Goal: Information Seeking & Learning: Check status

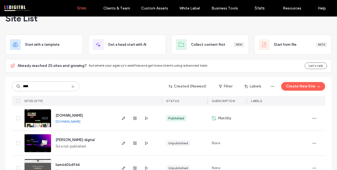
scroll to position [13, 0]
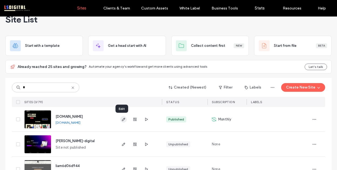
type input "*"
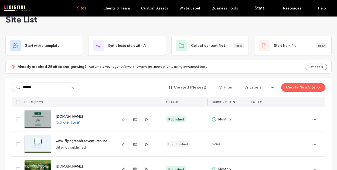
scroll to position [31, 0]
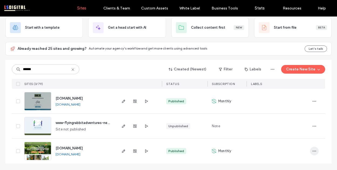
type input "******"
click at [314, 151] on use "button" at bounding box center [315, 150] width 4 height 1
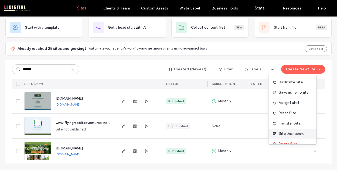
click at [296, 132] on span "Site Dashboard" at bounding box center [292, 133] width 26 height 5
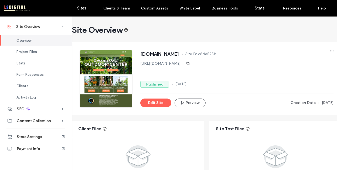
scroll to position [32, 0]
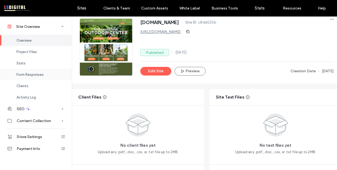
click at [33, 75] on span "Form Responses" at bounding box center [29, 74] width 27 height 4
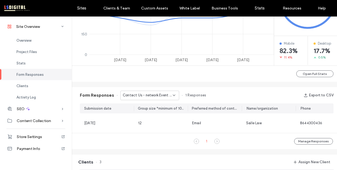
scroll to position [161, 0]
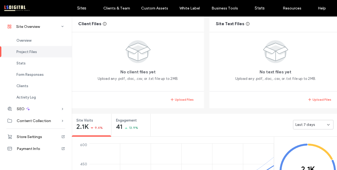
scroll to position [39, 0]
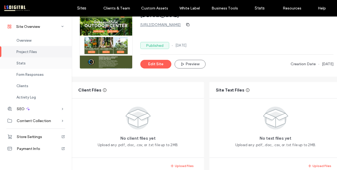
click at [18, 68] on div "Stats" at bounding box center [36, 62] width 72 height 11
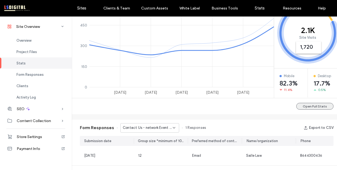
scroll to position [244, 0]
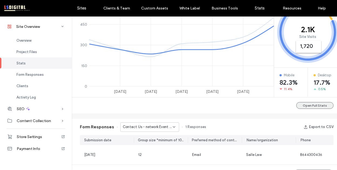
click at [310, 107] on button "Open Full Stats" at bounding box center [315, 105] width 37 height 7
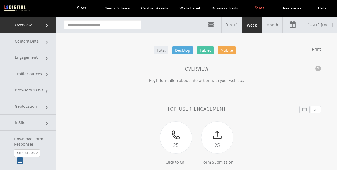
type input "**********"
click at [305, 29] on link "[DATE] - [DATE]" at bounding box center [321, 24] width 34 height 16
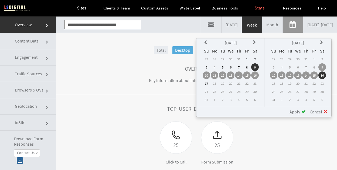
click at [206, 41] on icon at bounding box center [206, 42] width 4 height 4
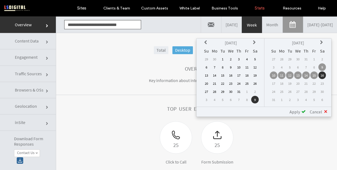
click at [206, 41] on icon at bounding box center [206, 42] width 4 height 4
click at [207, 65] on td "1" at bounding box center [207, 67] width 8 height 8
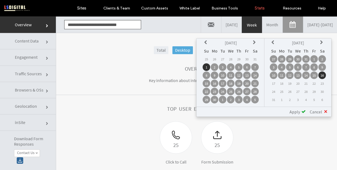
click at [274, 42] on icon at bounding box center [274, 42] width 4 height 4
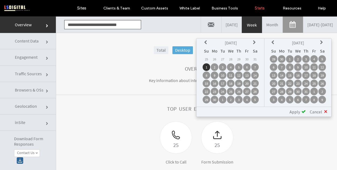
click at [274, 42] on icon at bounding box center [274, 42] width 4 height 4
click at [282, 100] on td "30" at bounding box center [282, 100] width 8 height 8
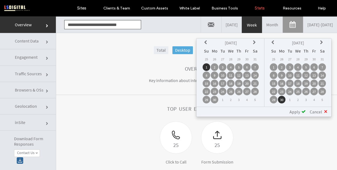
click at [301, 111] on div "Apply" at bounding box center [296, 111] width 20 height 5
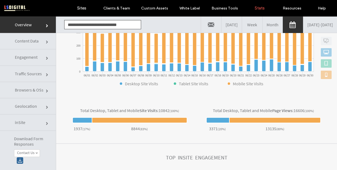
click at [46, 41] on span "Content Data" at bounding box center [47, 42] width 3 height 3
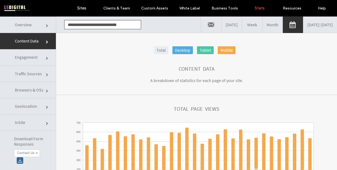
click at [304, 23] on link "[DATE] - [DATE]" at bounding box center [321, 24] width 34 height 16
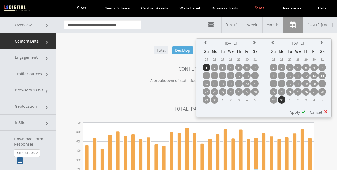
click at [255, 41] on icon at bounding box center [255, 43] width 4 height 4
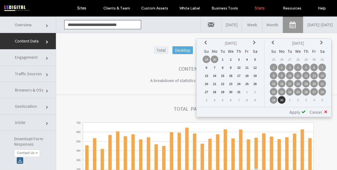
click at [223, 59] on td "1" at bounding box center [223, 59] width 8 height 8
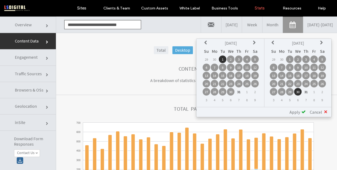
click at [299, 112] on span "Apply" at bounding box center [295, 111] width 11 height 5
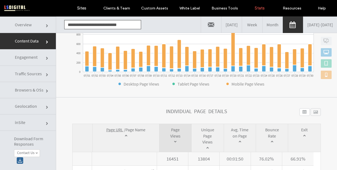
scroll to position [181, 0]
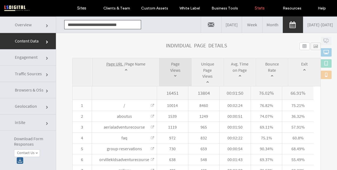
click link
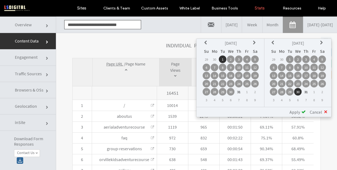
click at [253, 42] on icon at bounding box center [255, 43] width 4 height 4
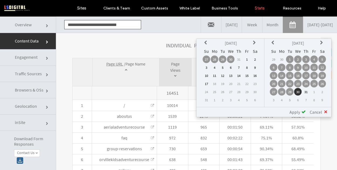
click at [248, 58] on td "1" at bounding box center [247, 59] width 8 height 8
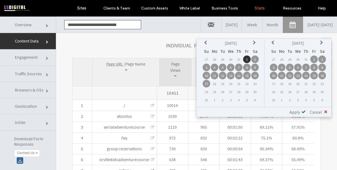
click at [321, 42] on icon at bounding box center [322, 43] width 4 height 4
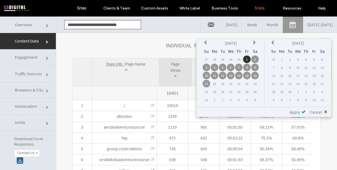
click at [290, 92] on td "30" at bounding box center [290, 92] width 8 height 8
click at [272, 43] on icon at bounding box center [274, 43] width 4 height 4
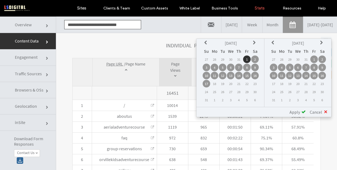
click at [321, 91] on td "30" at bounding box center [323, 92] width 8 height 8
click at [299, 110] on span "Apply" at bounding box center [295, 111] width 11 height 5
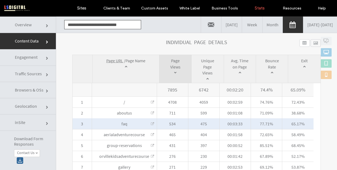
scroll to position [215, 0]
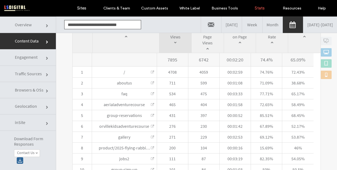
click at [304, 25] on link "[DATE] - [DATE]" at bounding box center [321, 24] width 34 height 16
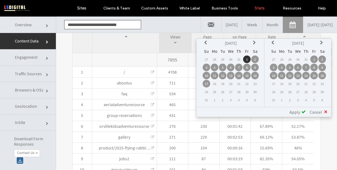
click at [207, 41] on icon at bounding box center [206, 43] width 4 height 4
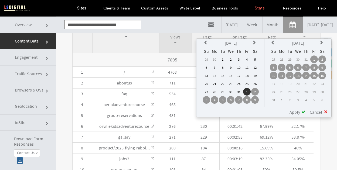
click at [207, 41] on icon at bounding box center [206, 43] width 4 height 4
click at [238, 59] on td "1" at bounding box center [239, 59] width 8 height 8
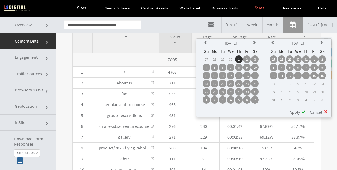
click at [272, 42] on icon at bounding box center [274, 43] width 4 height 4
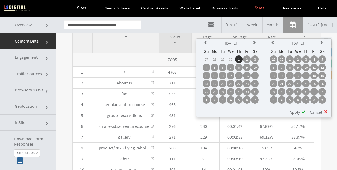
click at [272, 42] on icon at bounding box center [274, 43] width 4 height 4
click at [322, 91] on td "31" at bounding box center [323, 92] width 8 height 8
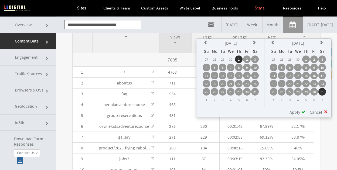
click at [301, 111] on div "Apply" at bounding box center [296, 111] width 20 height 5
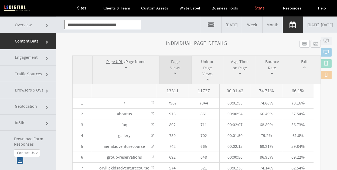
scroll to position [171, 0]
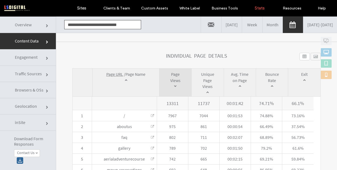
drag, startPoint x: 179, startPoint y: 101, endPoint x: 167, endPoint y: 102, distance: 11.9
click at [166, 102] on span "13311" at bounding box center [172, 102] width 31 height 13
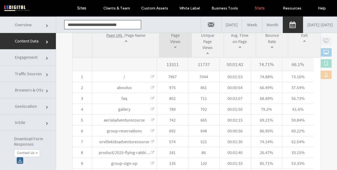
scroll to position [201, 0]
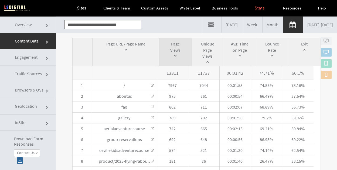
click at [46, 73] on span "Traffic Sources" at bounding box center [47, 74] width 3 height 3
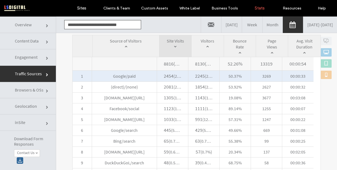
scroll to position [274, 0]
click span "( 27.84% )"
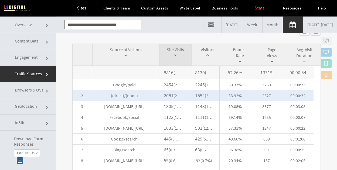
scroll to position [287, 0]
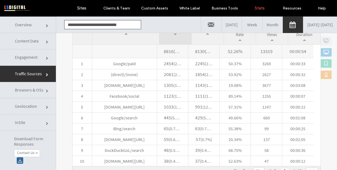
click link
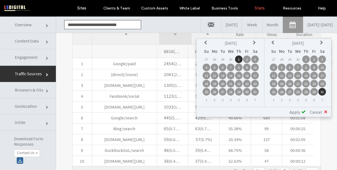
click at [255, 43] on icon at bounding box center [255, 43] width 4 height 4
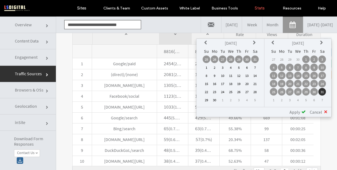
click at [209, 65] on td "1" at bounding box center [207, 67] width 8 height 8
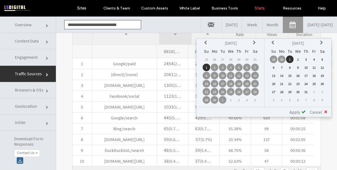
click at [322, 42] on icon at bounding box center [322, 43] width 4 height 4
click at [323, 76] on td "16" at bounding box center [323, 76] width 8 height 8
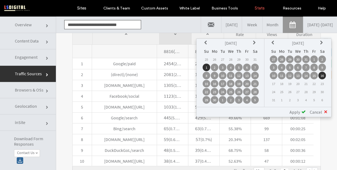
click at [302, 111] on span at bounding box center [304, 111] width 4 height 4
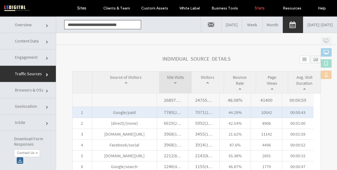
scroll to position [237, 0]
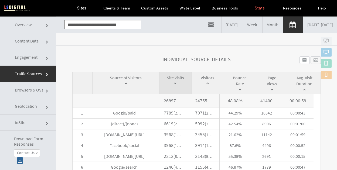
click at [46, 59] on span "Engagement" at bounding box center [47, 58] width 3 height 3
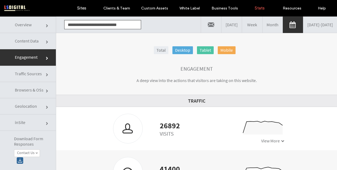
click at [46, 42] on span "Content Data" at bounding box center [47, 42] width 3 height 3
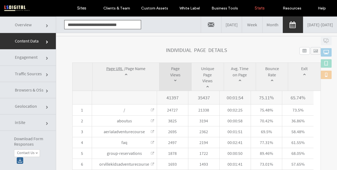
scroll to position [179, 0]
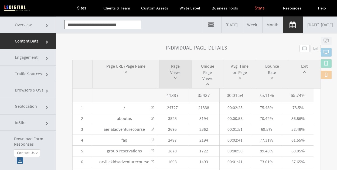
drag, startPoint x: 179, startPoint y: 96, endPoint x: 165, endPoint y: 96, distance: 13.8
click at [165, 96] on span "41397" at bounding box center [172, 94] width 31 height 13
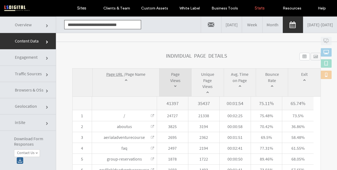
scroll to position [171, 0]
click at [304, 26] on link "[DATE] - [DATE]" at bounding box center [321, 24] width 34 height 16
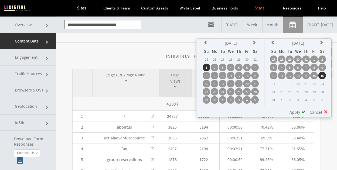
click at [204, 43] on icon at bounding box center [206, 43] width 4 height 4
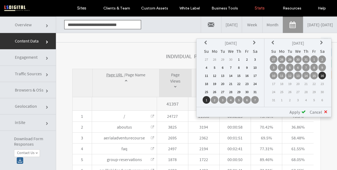
click at [204, 43] on icon at bounding box center [206, 43] width 4 height 4
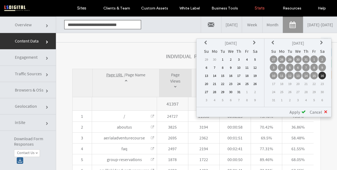
click at [204, 42] on icon at bounding box center [206, 43] width 4 height 4
click at [205, 42] on icon at bounding box center [206, 43] width 4 height 4
click at [206, 42] on icon at bounding box center [206, 43] width 4 height 4
click at [150, 96] on div "Page URL / Page Name" at bounding box center [126, 83] width 67 height 28
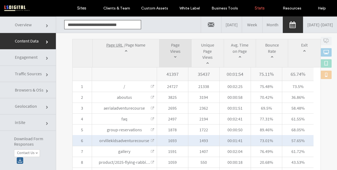
scroll to position [201, 0]
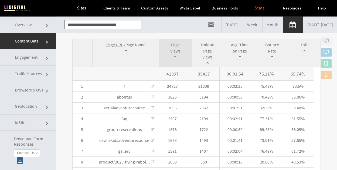
click link "Traffic Sources"
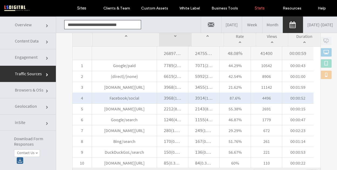
scroll to position [287, 0]
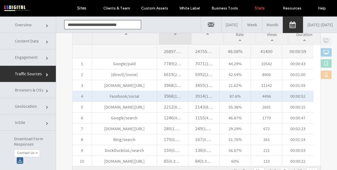
click at [171, 97] on span "3968" at bounding box center [169, 96] width 10 height 6
click at [142, 98] on span "Facebook/social" at bounding box center [124, 95] width 65 height 11
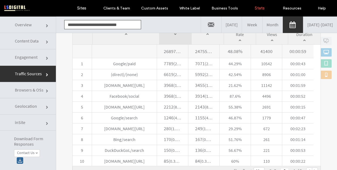
click at [46, 90] on span "Browsers & OSs" at bounding box center [47, 90] width 3 height 3
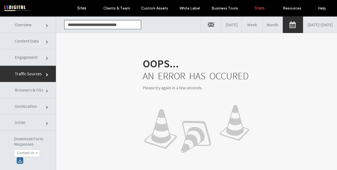
click at [46, 60] on span "Engagement" at bounding box center [47, 58] width 3 height 3
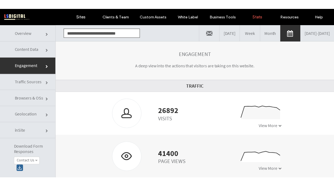
scroll to position [0, 0]
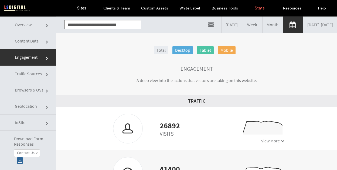
click at [304, 23] on link "[DATE] - [DATE]" at bounding box center [321, 24] width 34 height 16
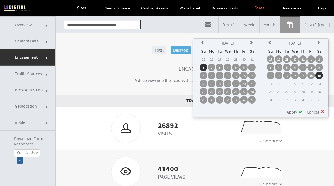
click link
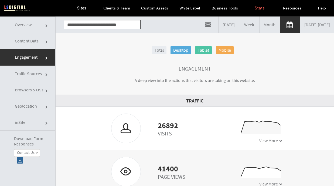
click link "Engagement"
click at [45, 43] on span "Content Data" at bounding box center [46, 42] width 3 height 3
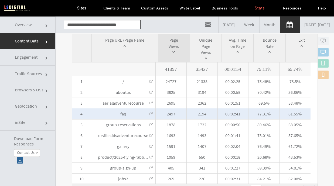
scroll to position [204, 0]
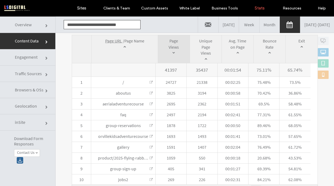
click section "**********"
click at [301, 23] on link "[DATE] - [DATE]" at bounding box center [318, 24] width 34 height 16
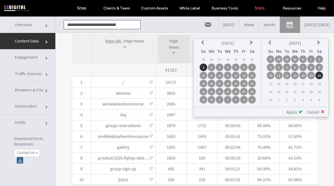
click at [271, 42] on icon at bounding box center [271, 43] width 4 height 4
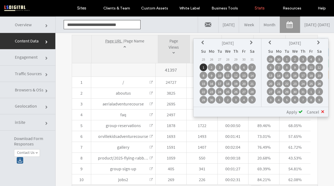
click at [271, 42] on icon at bounding box center [271, 43] width 4 height 4
click at [273, 65] on td "1" at bounding box center [271, 67] width 8 height 8
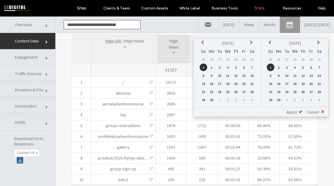
click at [280, 100] on td "30" at bounding box center [279, 100] width 8 height 8
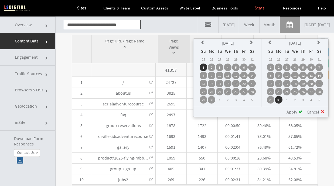
click at [297, 112] on span "Apply" at bounding box center [292, 111] width 11 height 5
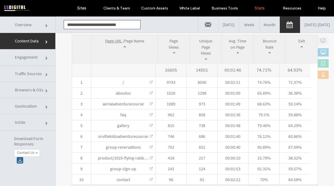
click section "**********"
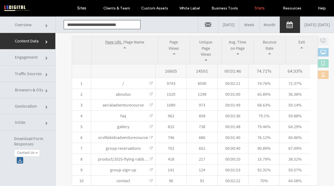
scroll to position [202, 0]
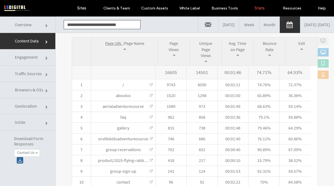
click at [45, 73] on span "Traffic Sources" at bounding box center [46, 74] width 3 height 3
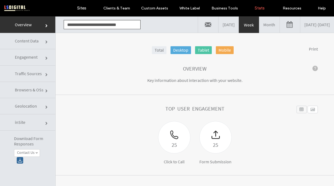
click link "Content Data"
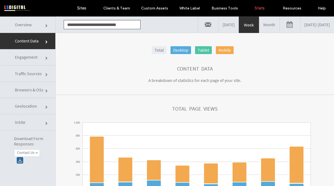
click at [260, 24] on link "Month" at bounding box center [270, 24] width 20 height 16
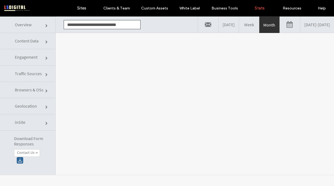
click link
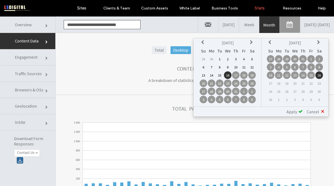
click link
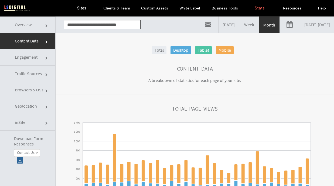
click at [301, 24] on link "07/16/2025 - 08/16/2025" at bounding box center [318, 24] width 34 height 16
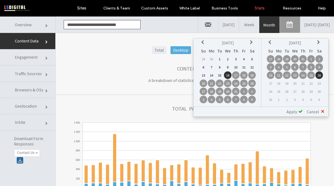
click at [219, 59] on td "1" at bounding box center [220, 59] width 8 height 8
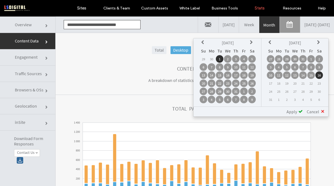
click at [270, 42] on icon at bounding box center [271, 42] width 4 height 4
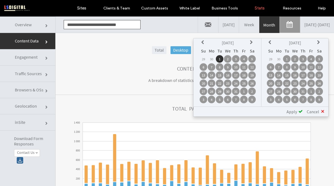
click at [303, 91] on td "31" at bounding box center [303, 91] width 8 height 8
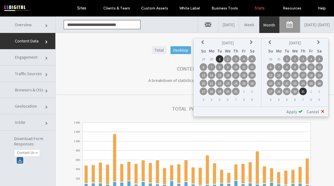
click at [298, 111] on div "Apply" at bounding box center [293, 111] width 20 height 5
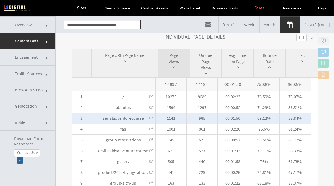
scroll to position [185, 0]
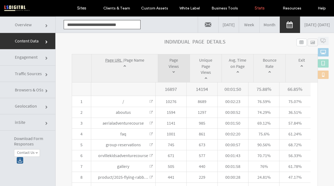
click at [45, 76] on span "Traffic Sources" at bounding box center [46, 74] width 3 height 3
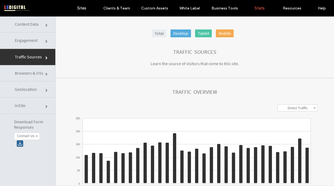
scroll to position [0, 0]
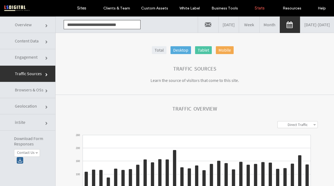
click at [301, 26] on link "07/01/2025 - 07/31/2025" at bounding box center [318, 24] width 34 height 16
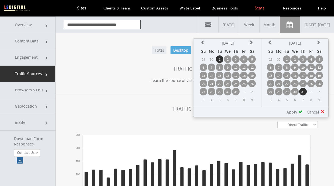
click at [201, 41] on th at bounding box center [204, 43] width 8 height 8
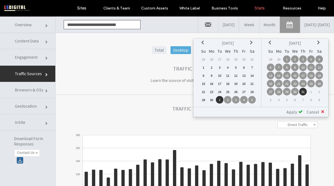
click at [204, 66] on td "1" at bounding box center [204, 67] width 8 height 8
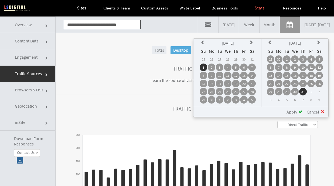
click at [270, 43] on icon at bounding box center [271, 43] width 4 height 4
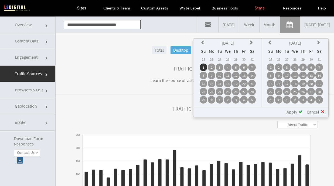
click at [279, 98] on td "30" at bounding box center [279, 100] width 8 height 8
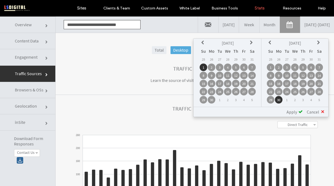
click at [296, 112] on span "Apply" at bounding box center [292, 111] width 11 height 5
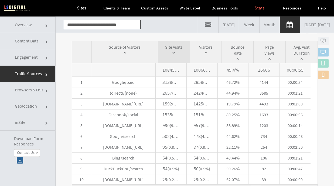
scroll to position [270, 0]
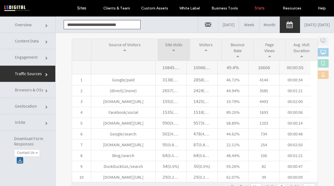
click at [301, 28] on link "[DATE] - [DATE]" at bounding box center [318, 24] width 34 height 16
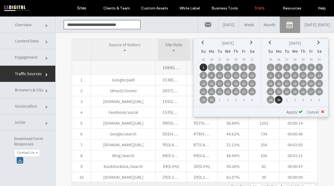
click at [252, 43] on icon at bounding box center [252, 43] width 4 height 4
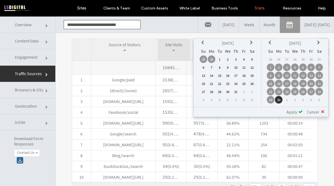
click at [252, 43] on icon at bounding box center [252, 43] width 4 height 4
click at [203, 43] on icon at bounding box center [203, 43] width 4 height 4
click at [250, 41] on icon at bounding box center [252, 43] width 4 height 4
click at [244, 58] on td "1" at bounding box center [244, 59] width 8 height 8
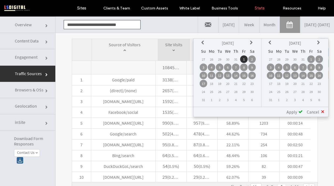
click at [321, 72] on table "Aug 2025 Su Mo Tu We Th Fr Sa 27 28 29 30 31 1 2 3 4 5 6 7 8 9 10 11 12 13 14 1…" at bounding box center [295, 71] width 57 height 65
click at [321, 76] on td "16" at bounding box center [320, 76] width 8 height 8
click at [294, 111] on span "Apply" at bounding box center [292, 111] width 11 height 5
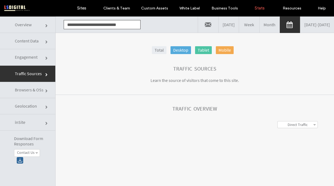
click at [45, 41] on span "Content Data" at bounding box center [46, 42] width 3 height 3
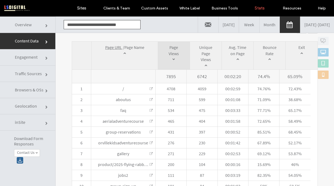
scroll to position [203, 0]
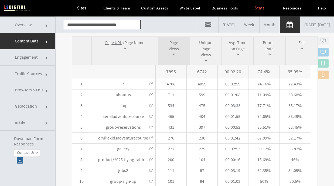
click link "Traffic Sources"
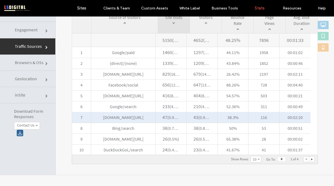
scroll to position [0, 0]
